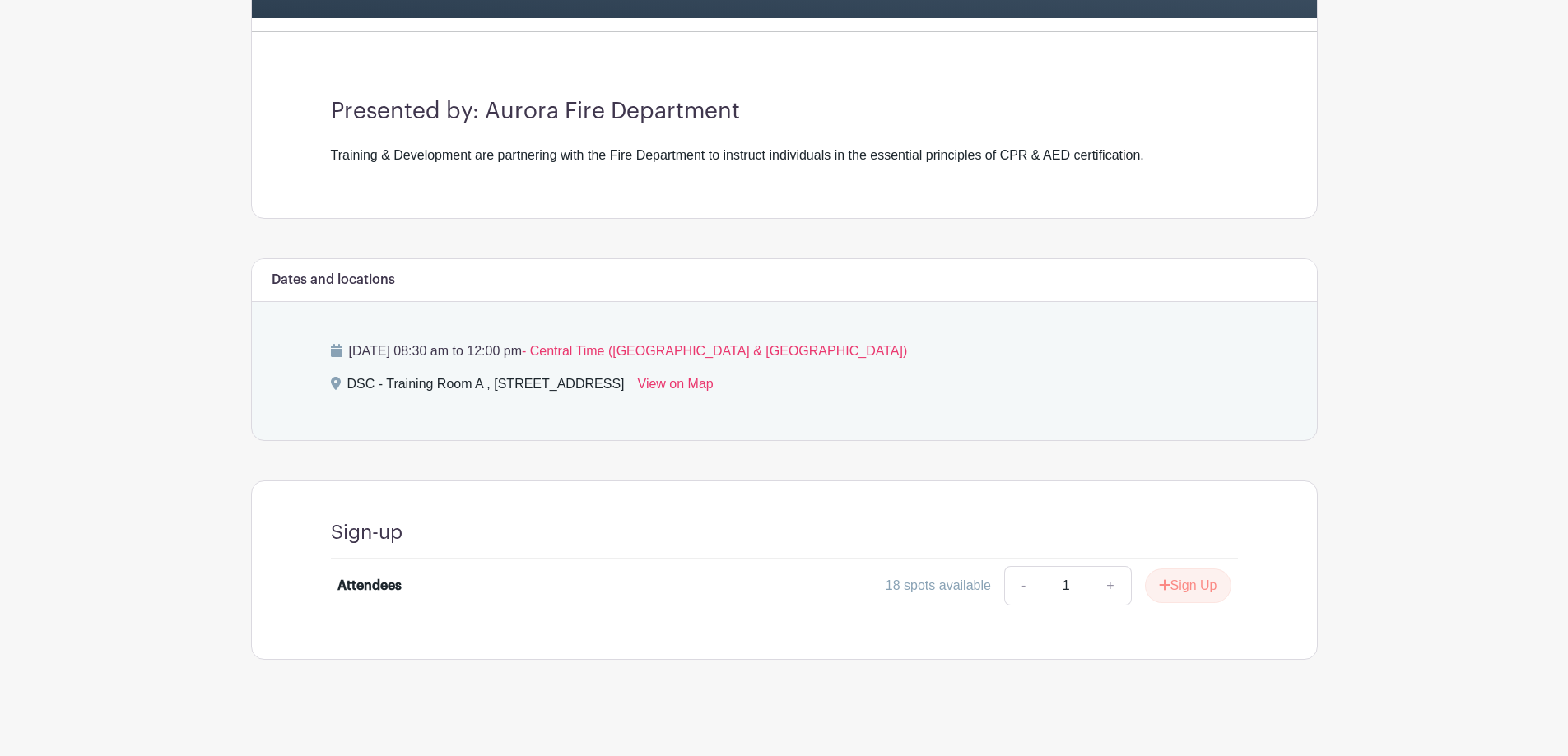
scroll to position [419, 0]
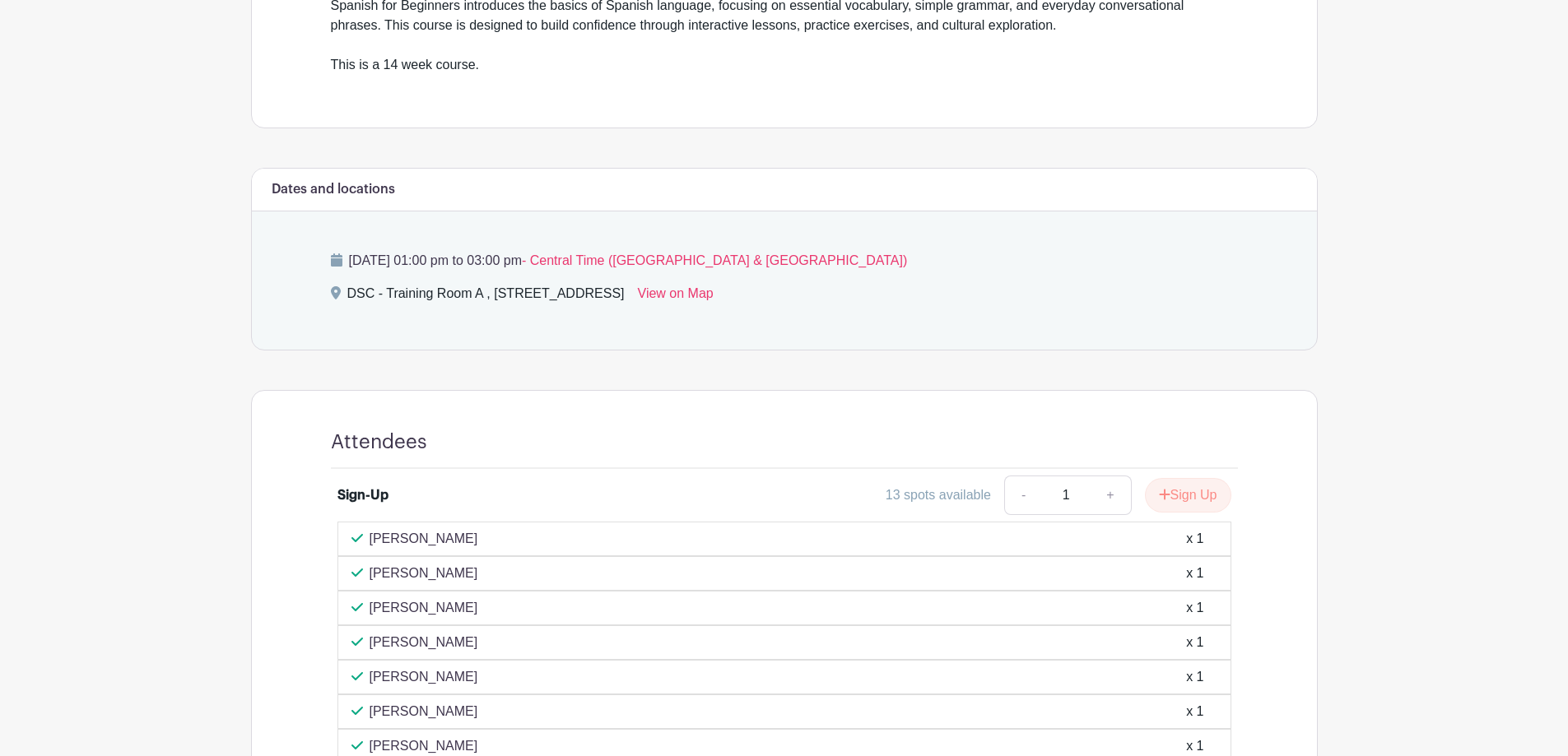
scroll to position [823, 0]
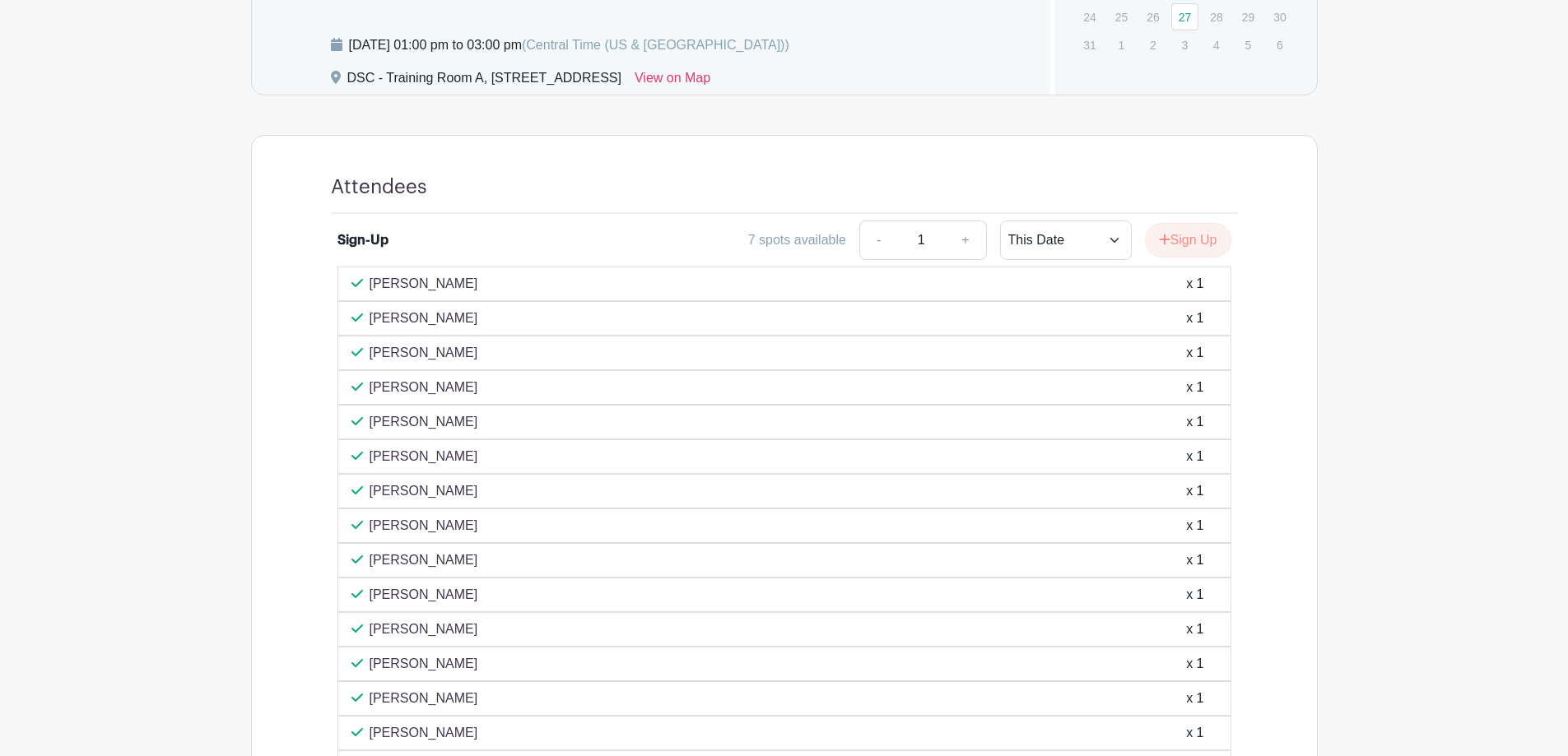
scroll to position [823, 0]
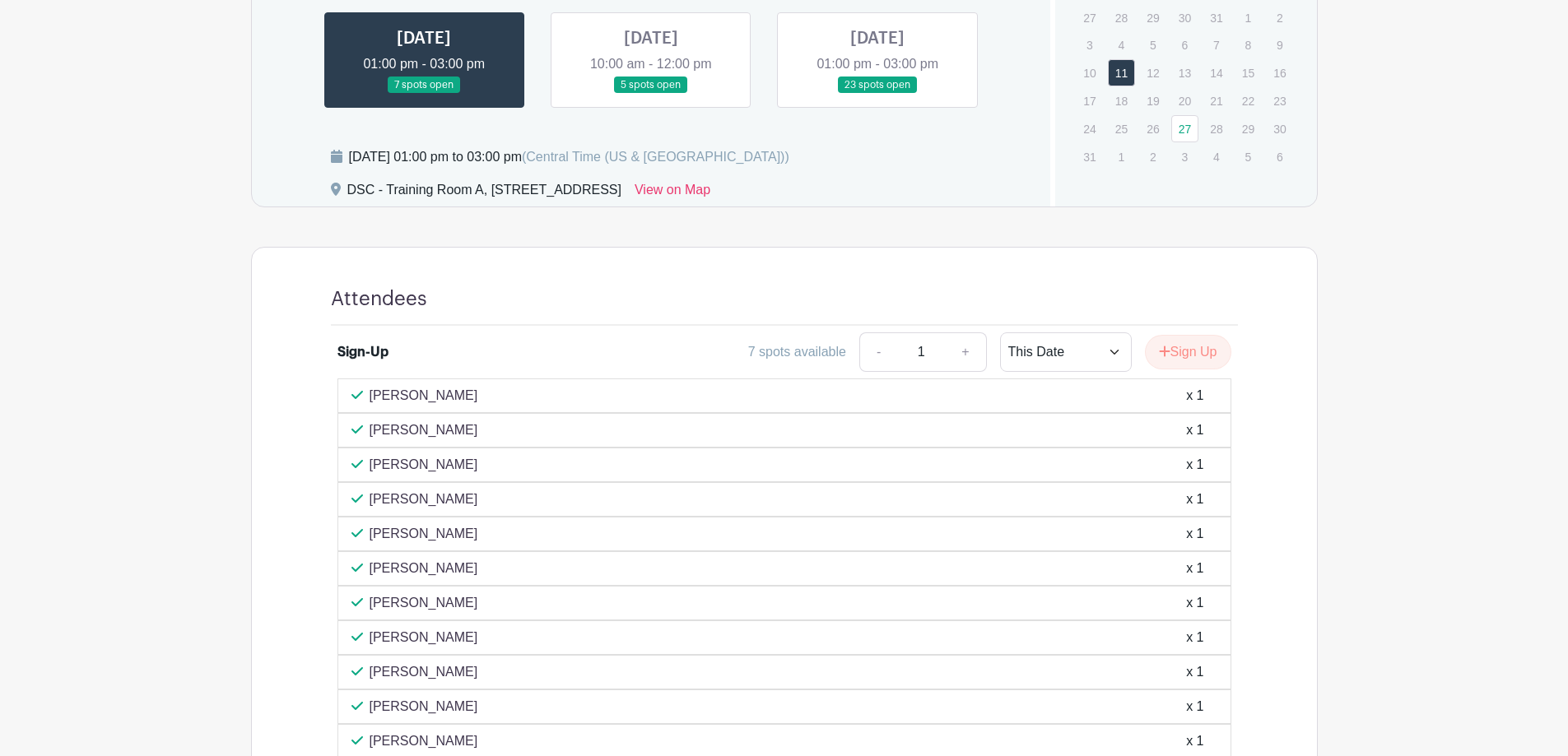
click at [651, 94] on link at bounding box center [651, 94] width 0 height 0
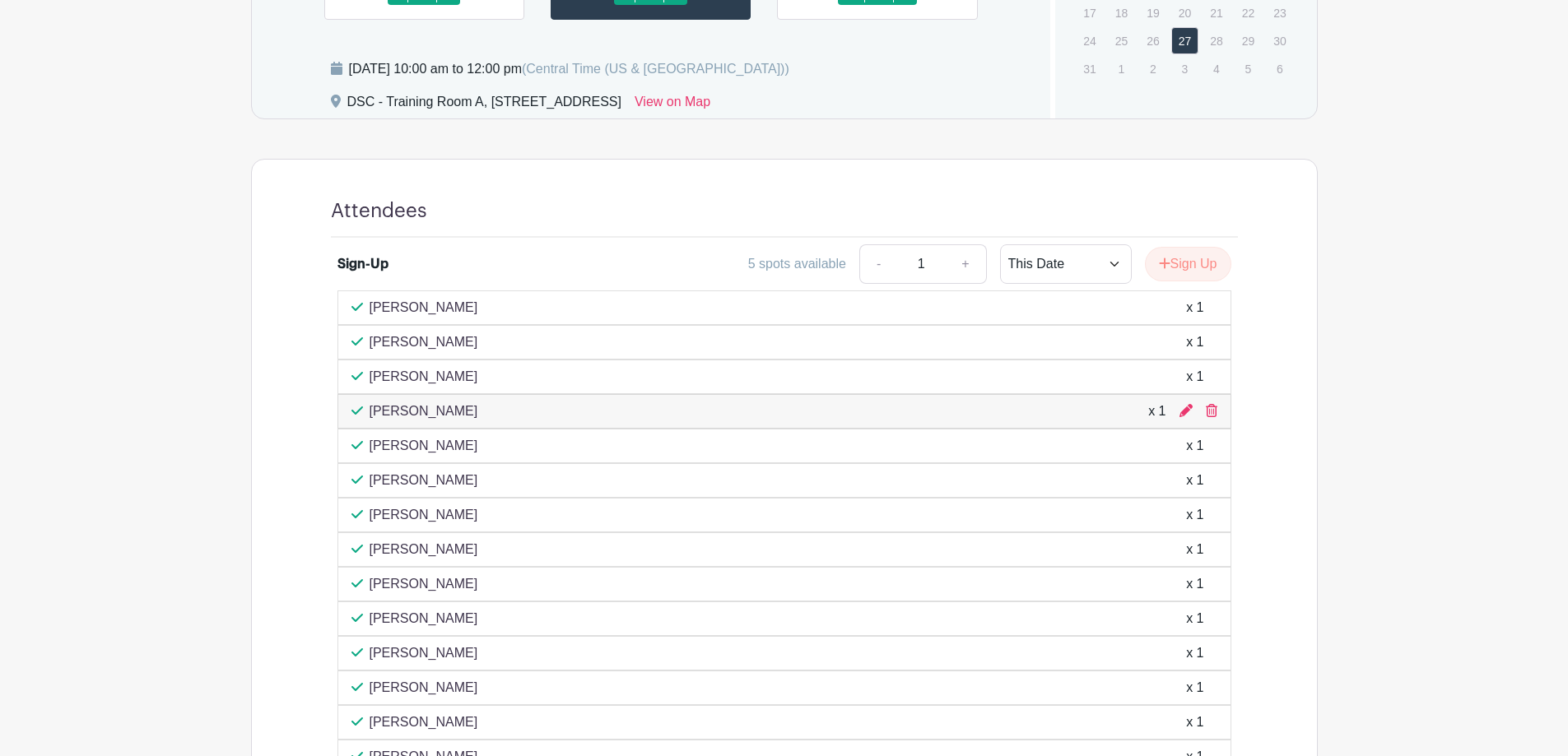
scroll to position [874, 0]
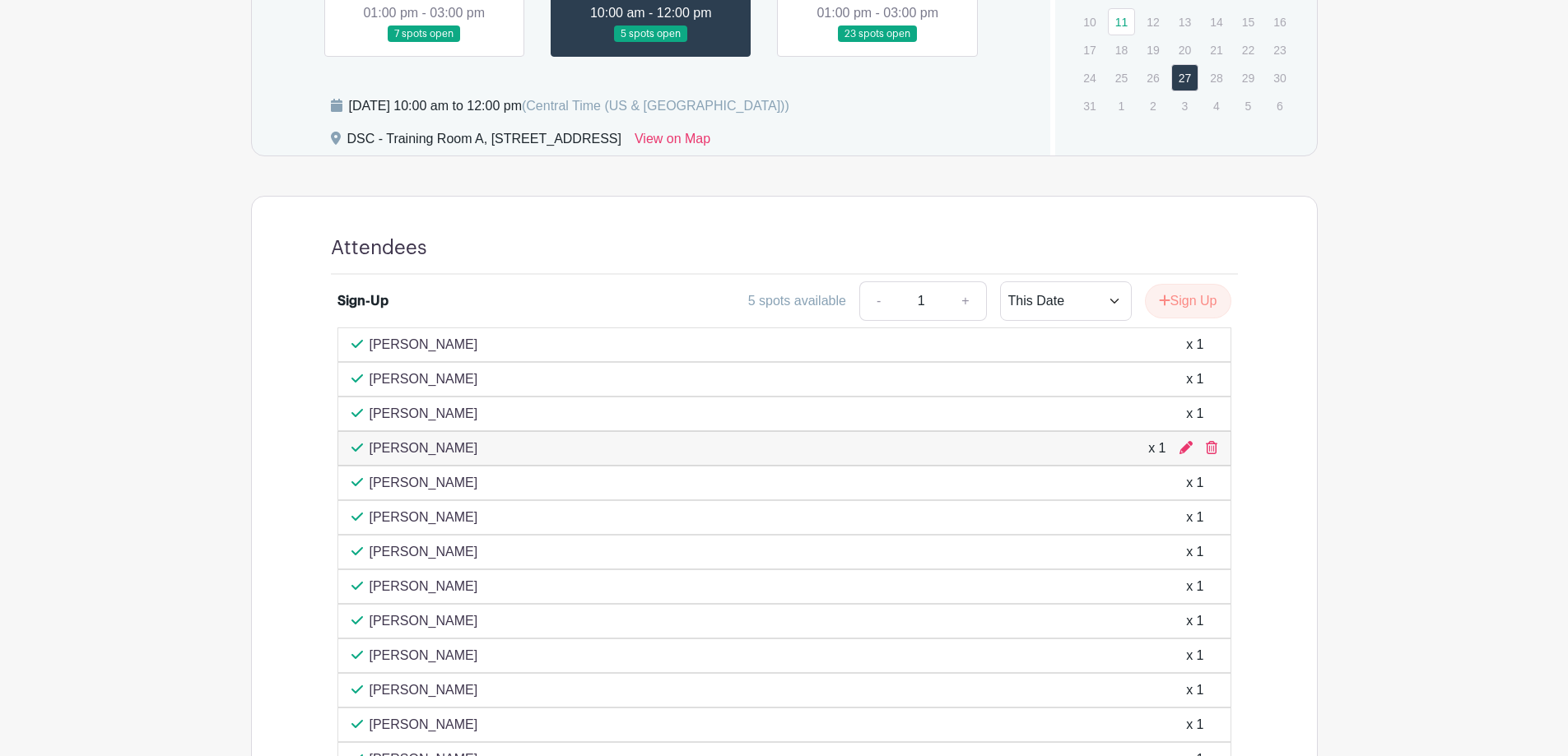
click at [877, 43] on link at bounding box center [877, 43] width 0 height 0
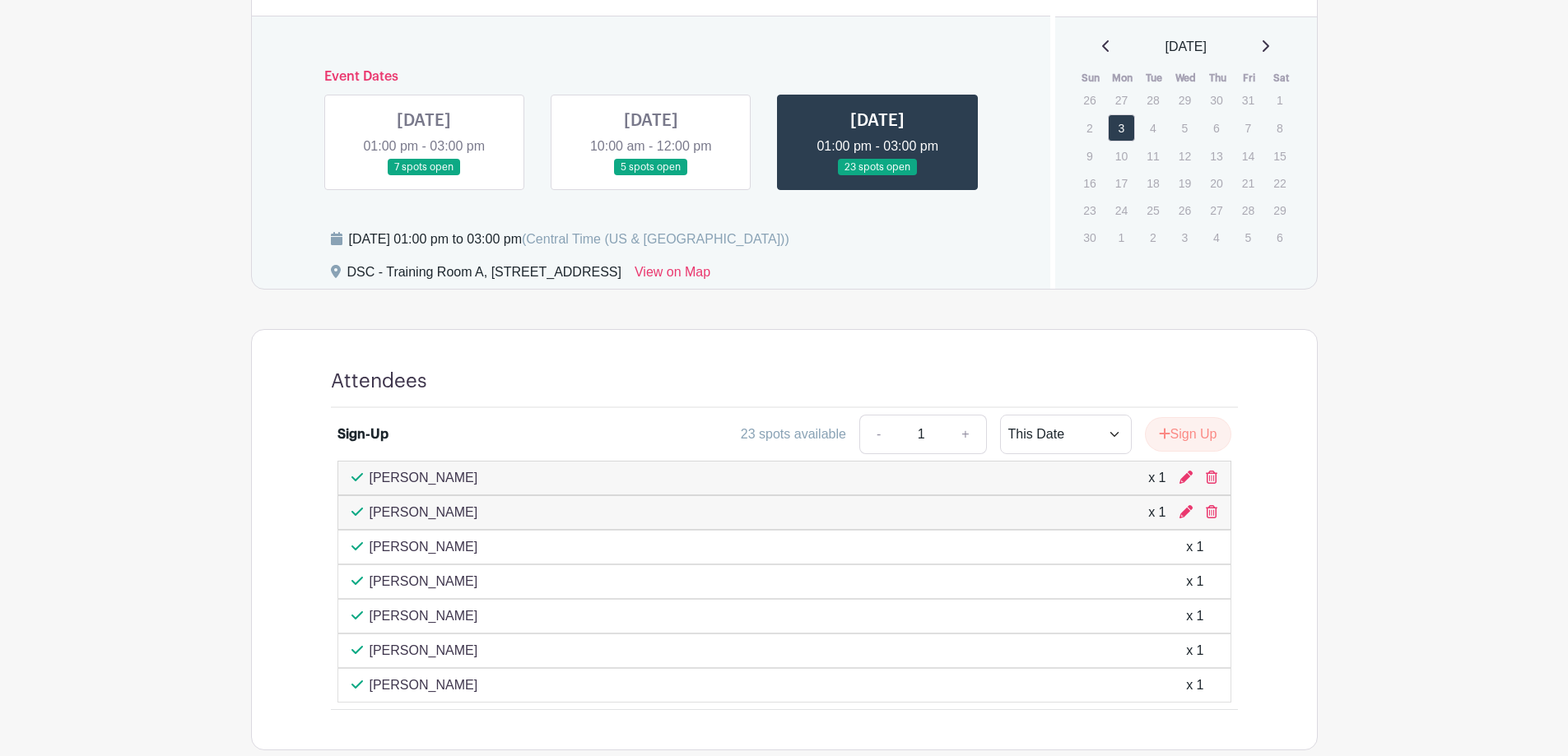
scroll to position [673, 0]
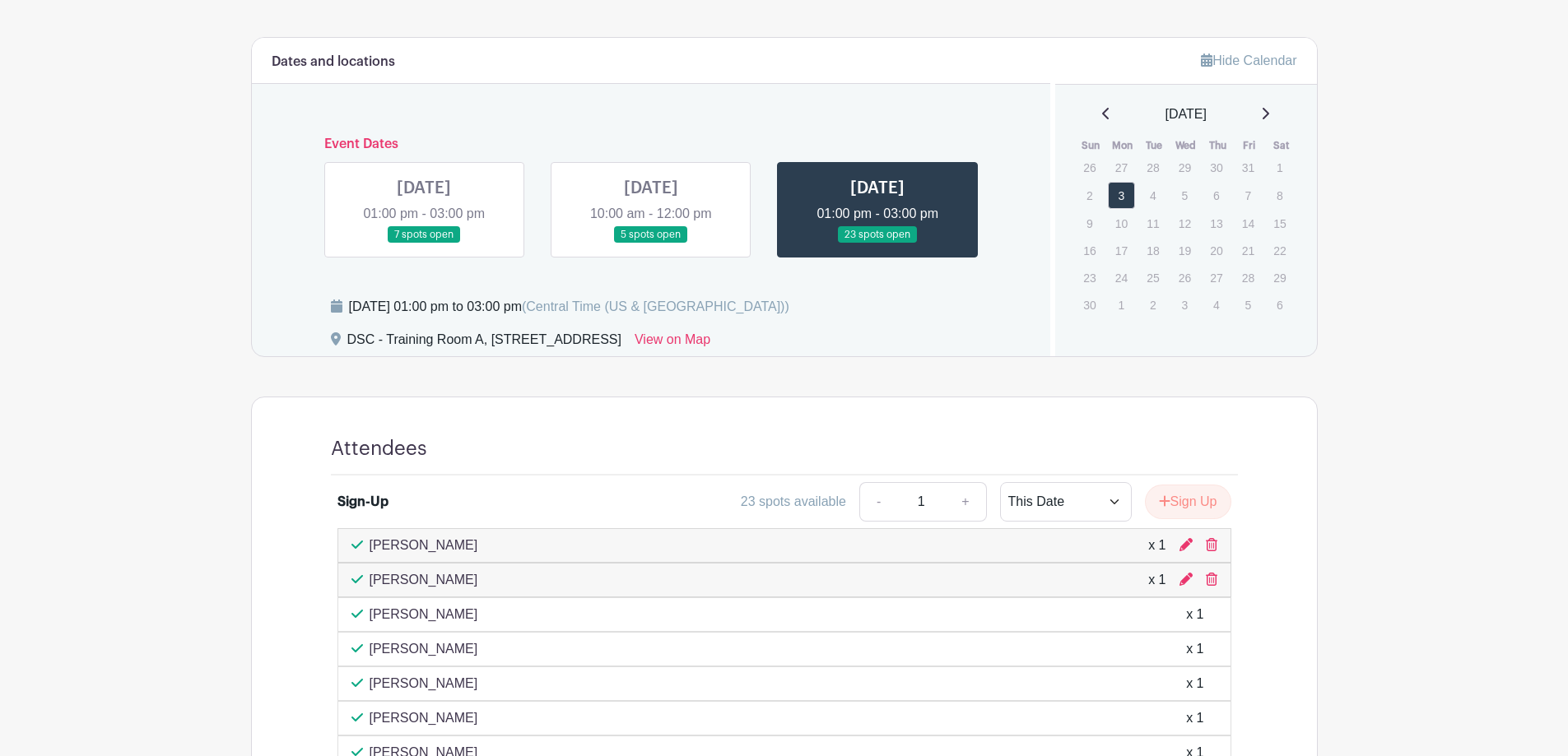
click at [651, 243] on link at bounding box center [651, 243] width 0 height 0
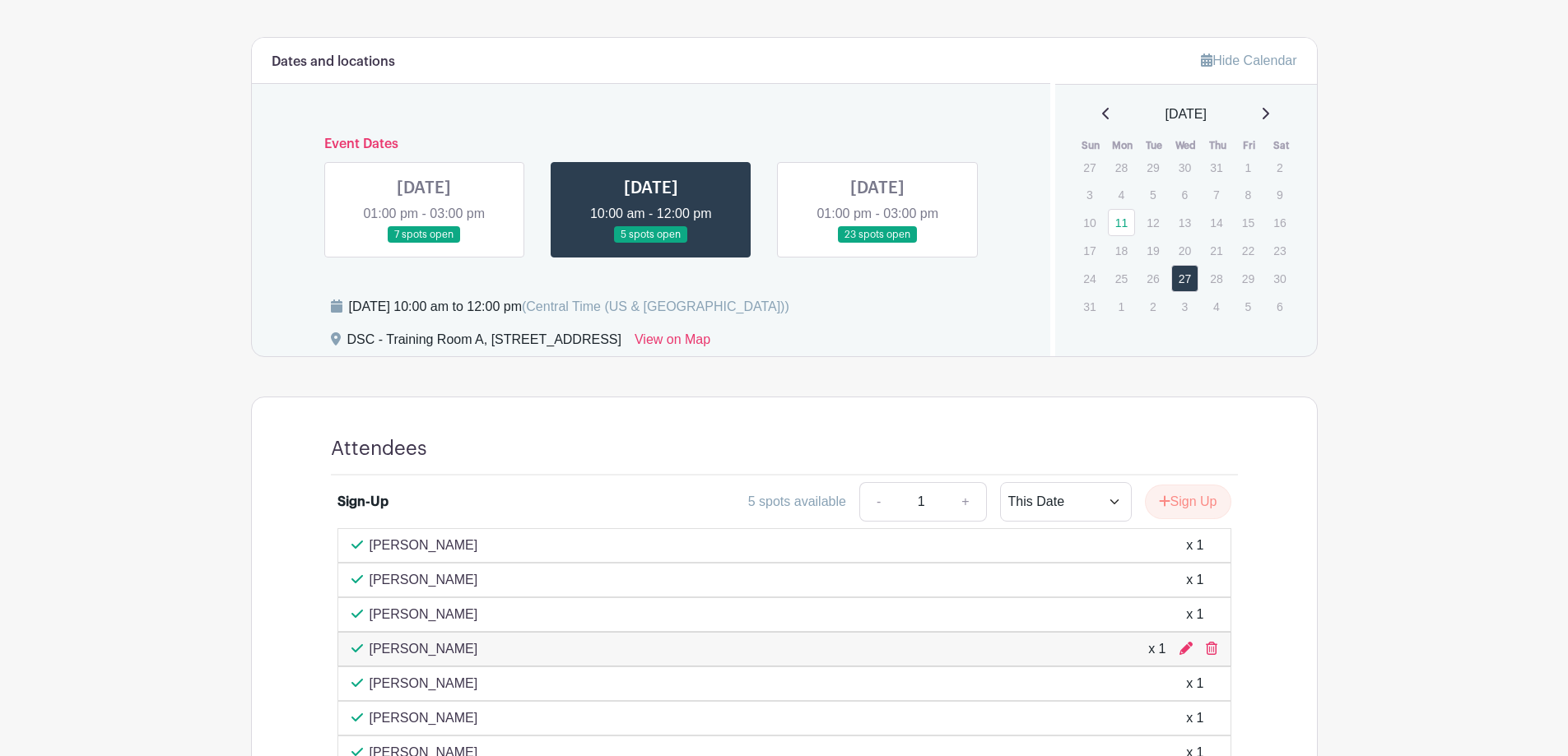
scroll to position [755, 0]
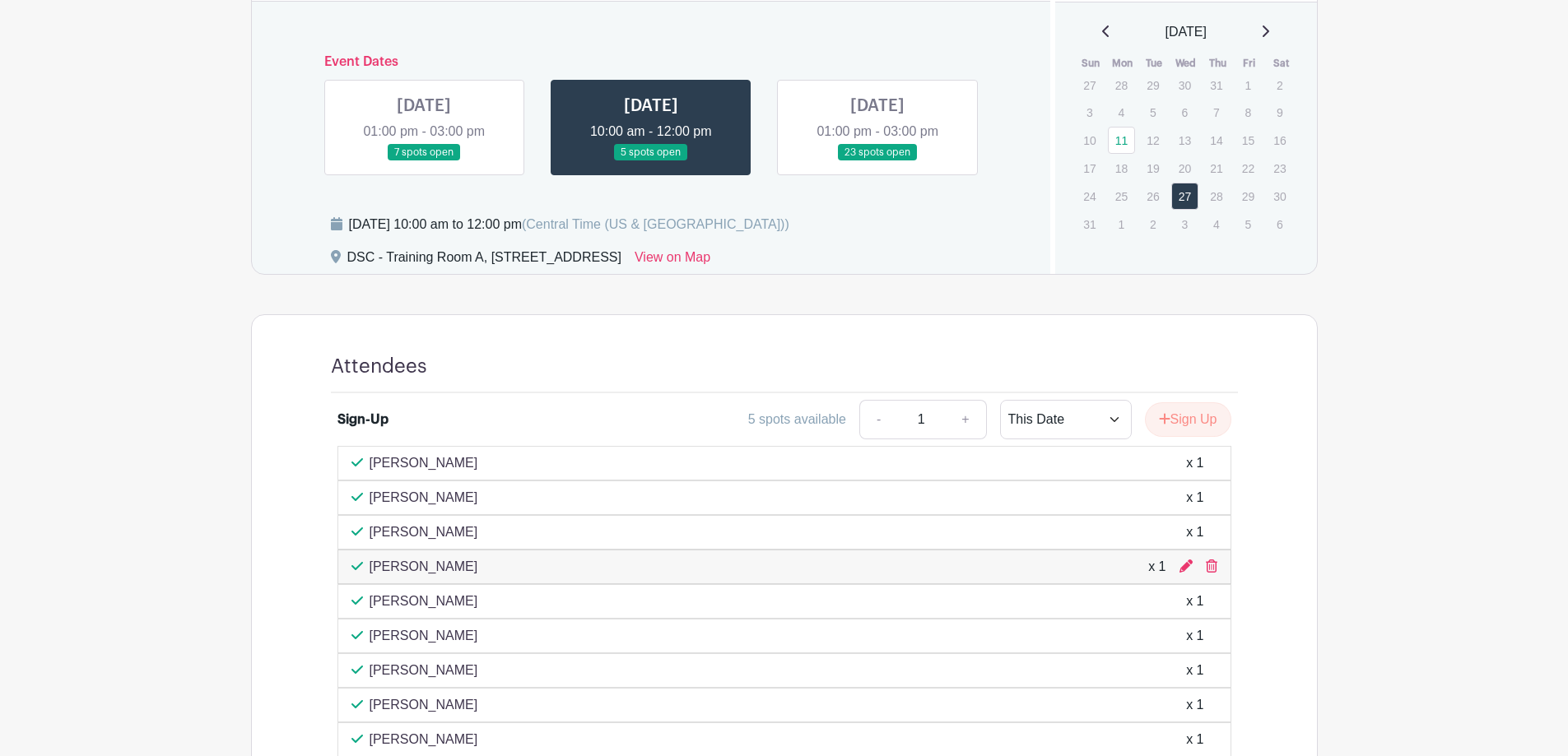
click at [424, 161] on link at bounding box center [424, 161] width 0 height 0
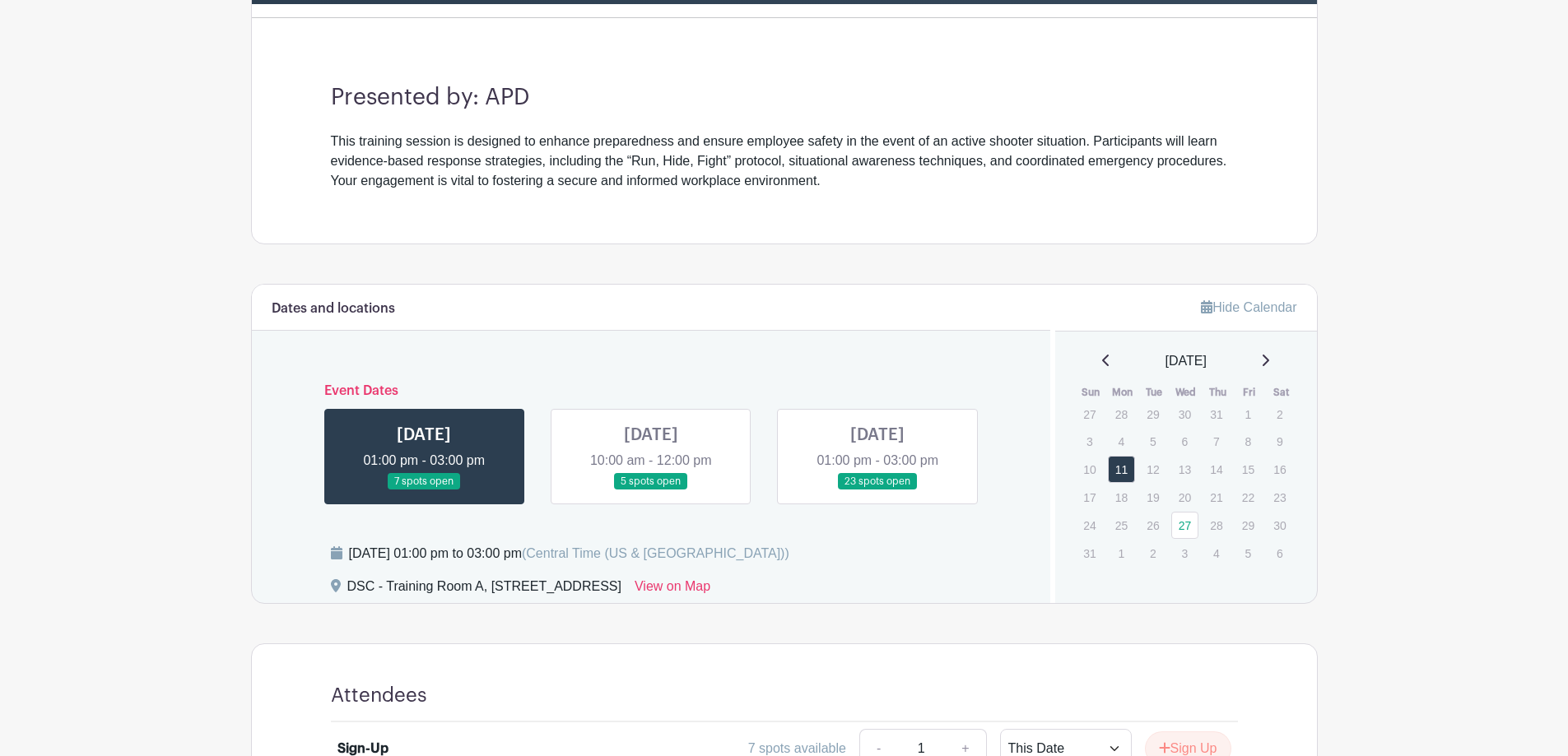
scroll to position [344, 0]
